Goal: Task Accomplishment & Management: Manage account settings

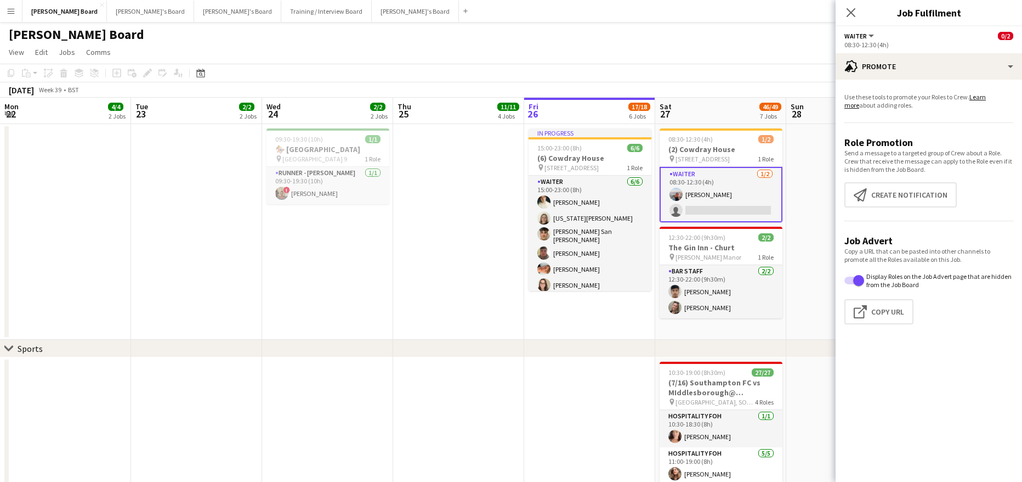
scroll to position [0, 276]
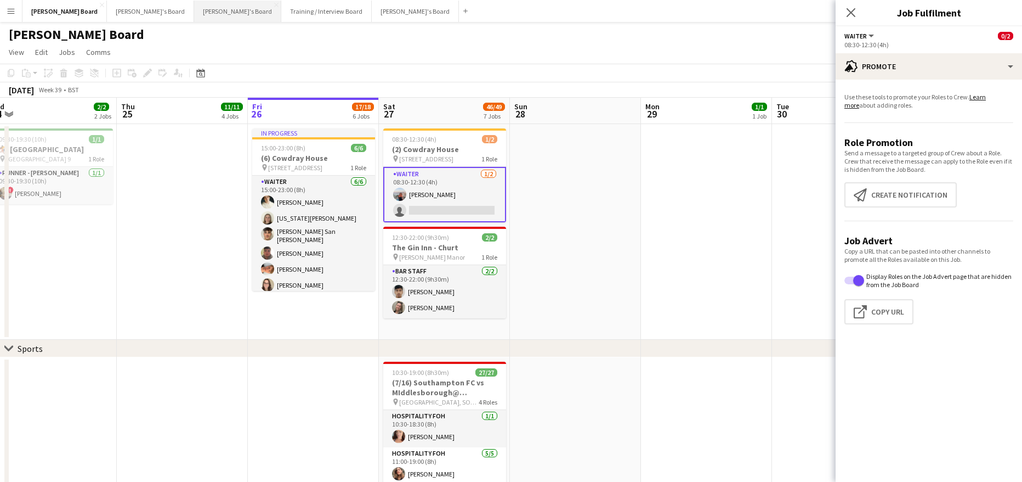
drag, startPoint x: 182, startPoint y: 15, endPoint x: 195, endPoint y: 17, distance: 13.9
click at [194, 14] on button "[PERSON_NAME]'s Board Close" at bounding box center [237, 11] width 87 height 21
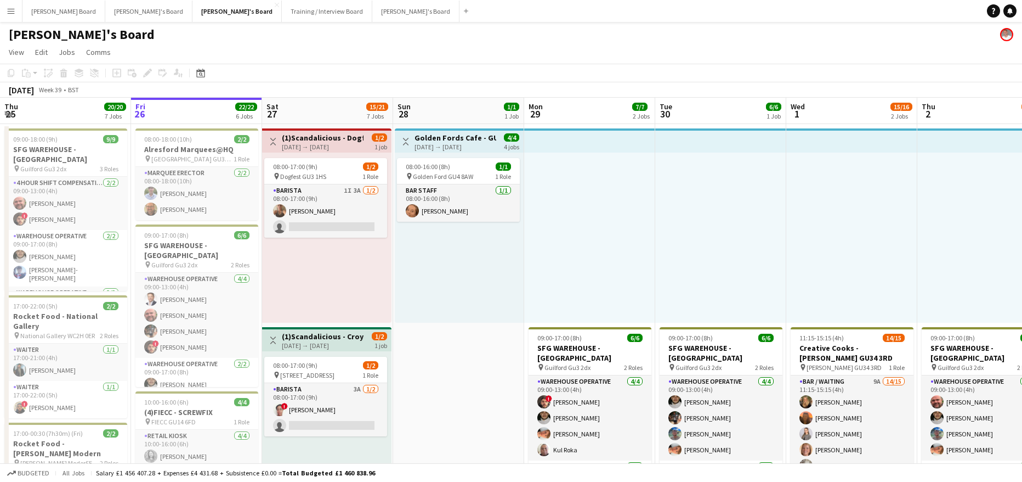
scroll to position [0, 239]
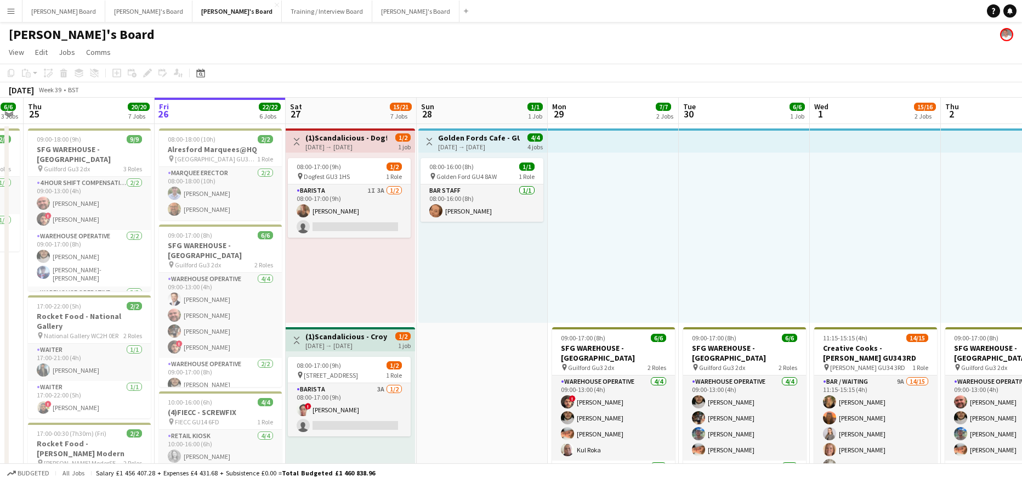
drag, startPoint x: 449, startPoint y: 274, endPoint x: 464, endPoint y: 272, distance: 15.5
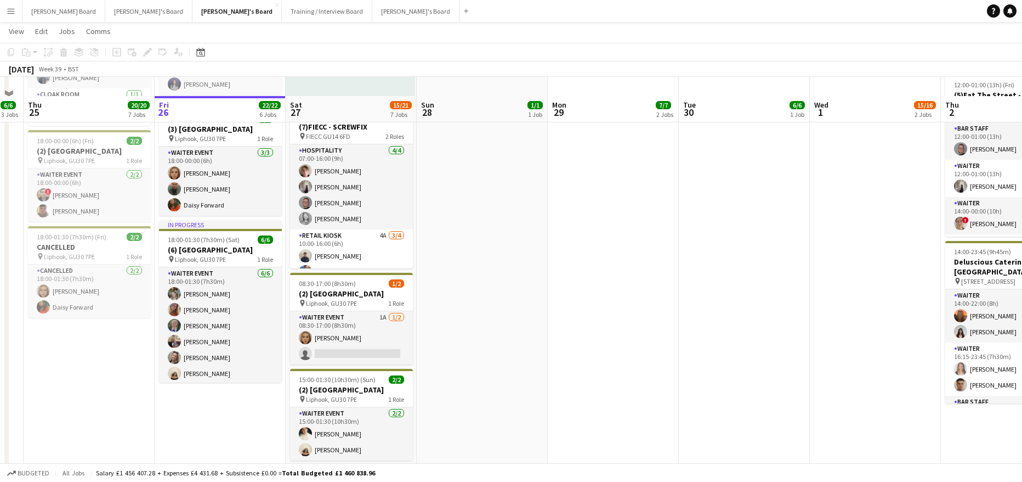
scroll to position [439, 0]
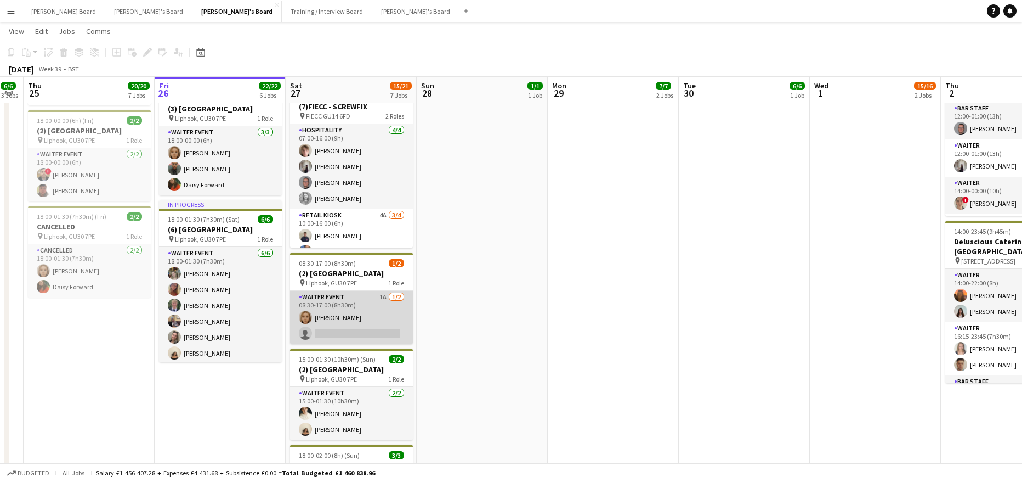
drag, startPoint x: 392, startPoint y: 306, endPoint x: 388, endPoint y: 313, distance: 8.1
click at [394, 311] on app-card-role "WAITER EVENT 1A [DATE] 08:30-17:00 (8h30m) [PERSON_NAME] single-neutral-actions" at bounding box center [351, 317] width 123 height 53
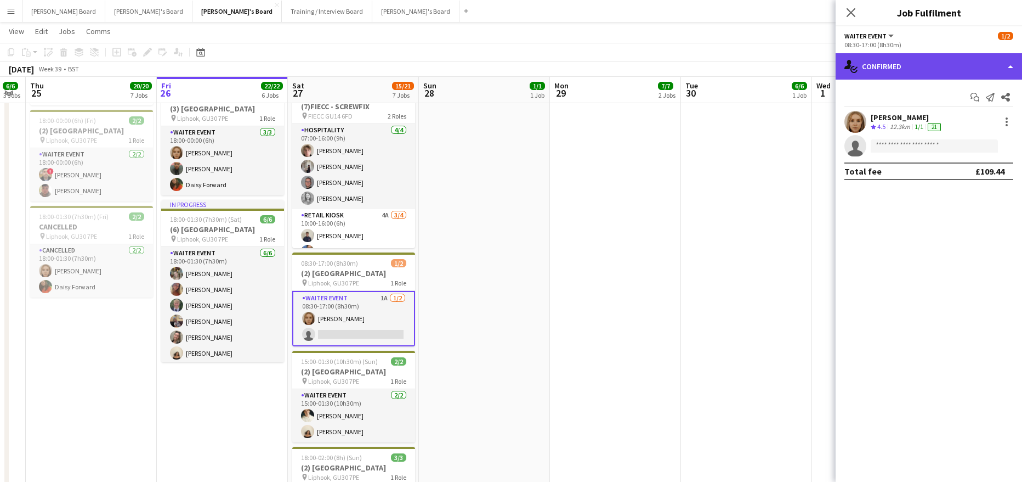
click at [898, 72] on div "single-neutral-actions-check-2 Confirmed" at bounding box center [929, 66] width 186 height 26
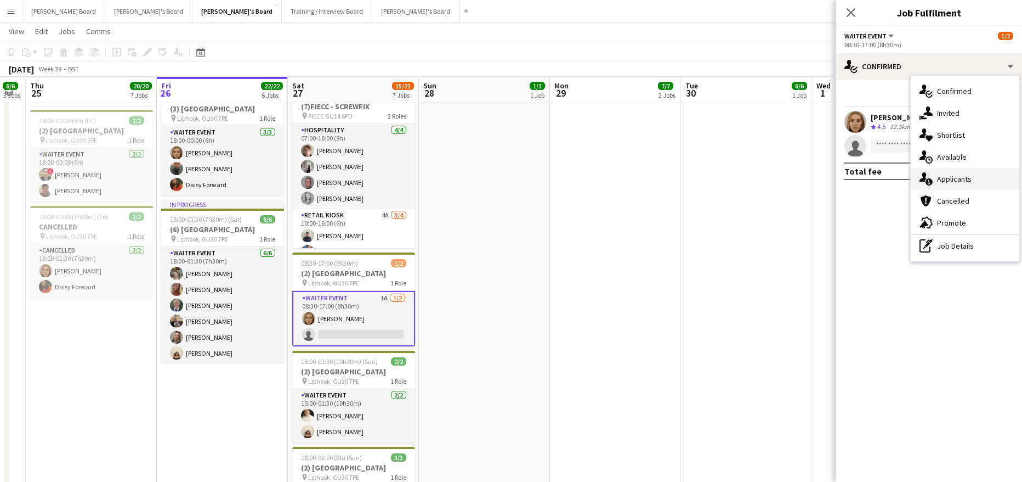
click at [947, 181] on span "Applicants" at bounding box center [954, 179] width 35 height 10
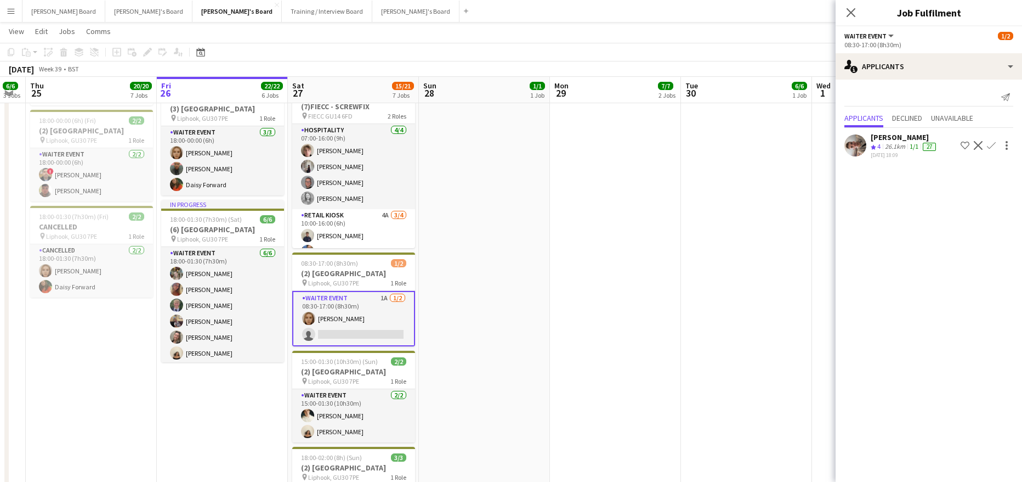
click at [896, 146] on div "26.1km" at bounding box center [895, 146] width 25 height 9
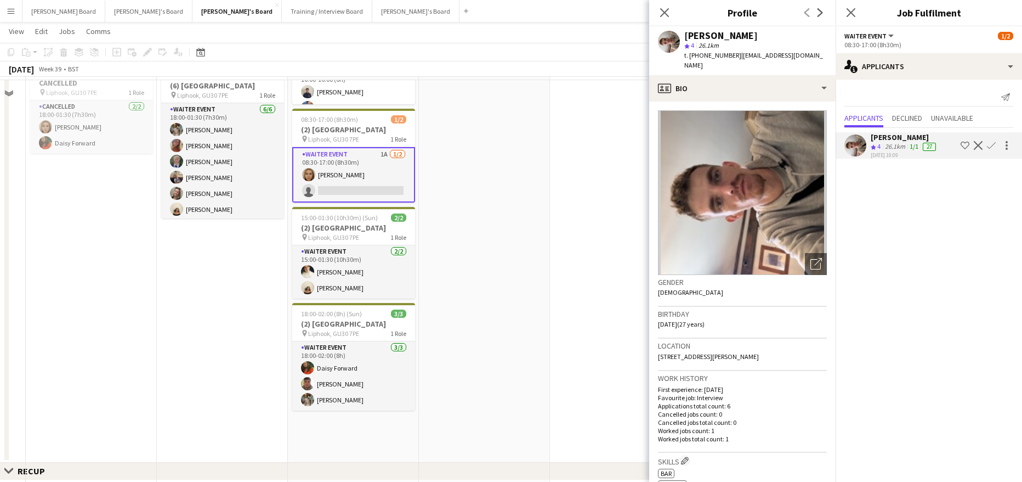
scroll to position [585, 0]
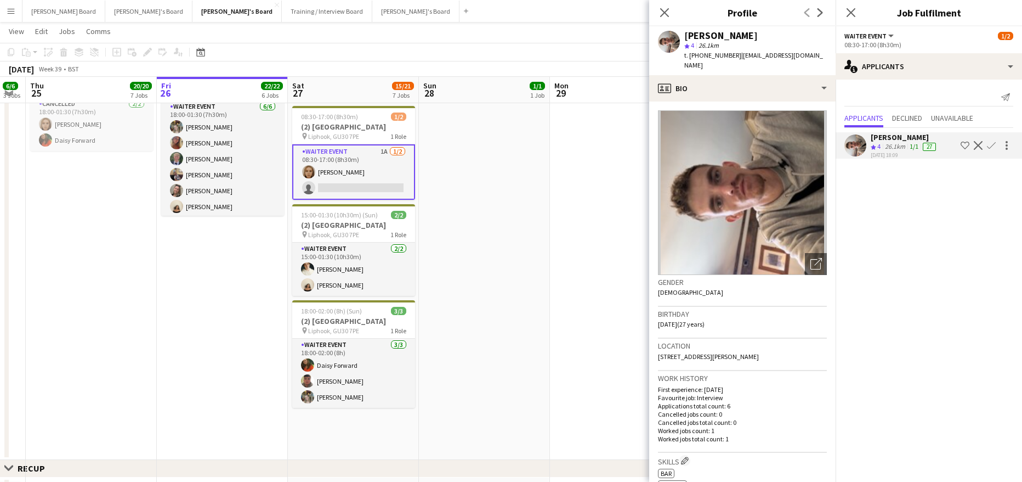
click at [978, 148] on app-icon "Decline" at bounding box center [978, 145] width 9 height 9
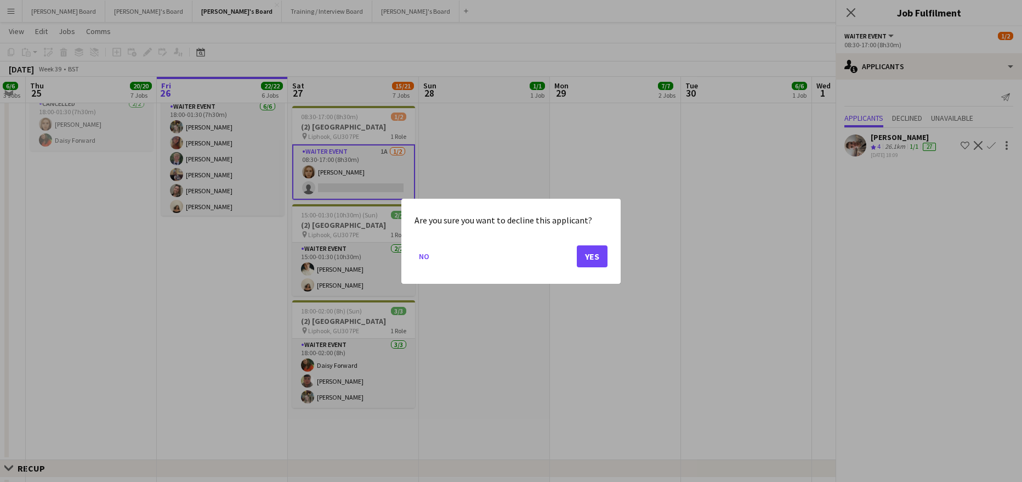
scroll to position [0, 0]
click at [584, 256] on button "Yes" at bounding box center [592, 256] width 31 height 22
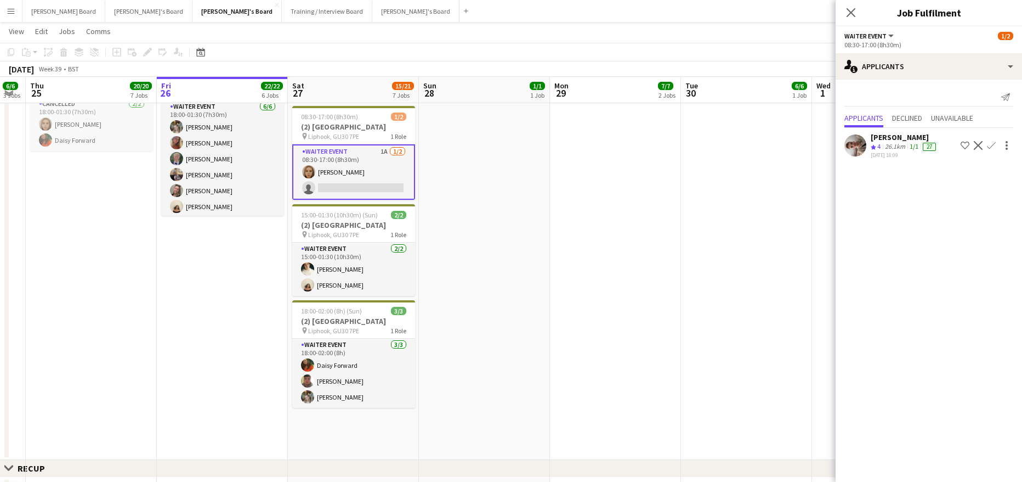
scroll to position [585, 0]
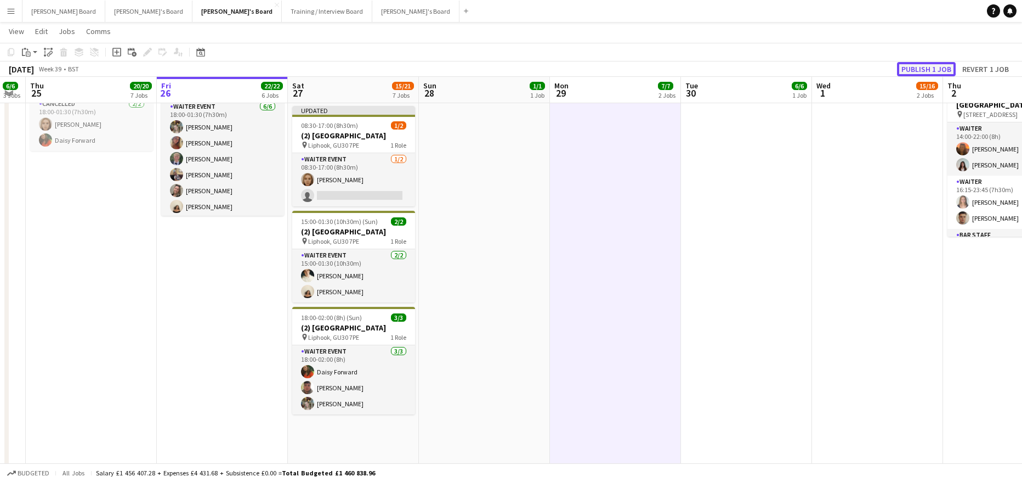
click at [925, 70] on button "Publish 1 job" at bounding box center [926, 69] width 59 height 14
